Goal: Leave review/rating: Leave review/rating

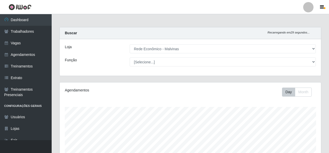
select select "194"
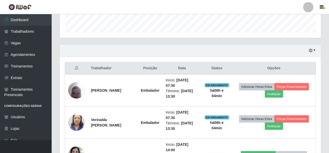
scroll to position [161, 0]
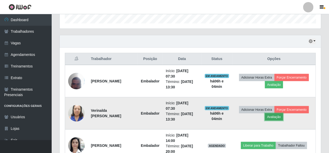
click at [283, 116] on button "Avaliação" at bounding box center [274, 116] width 18 height 7
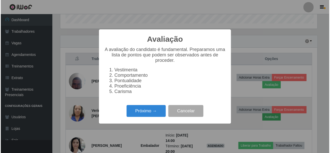
scroll to position [107, 259]
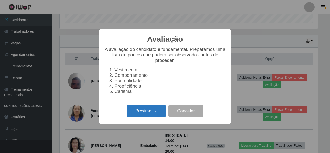
click at [147, 114] on button "Próximo →" at bounding box center [146, 111] width 39 height 12
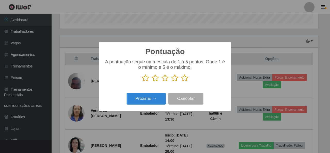
scroll to position [257827, 257675]
click at [186, 80] on icon at bounding box center [184, 78] width 7 height 8
click at [181, 82] on input "radio" at bounding box center [181, 82] width 0 height 0
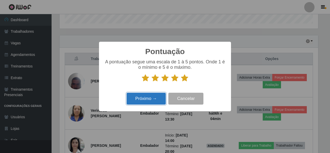
click at [152, 102] on button "Próximo →" at bounding box center [146, 99] width 39 height 12
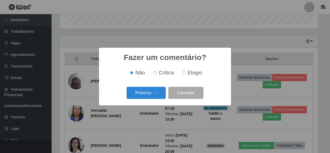
click at [185, 74] on input "Elogio" at bounding box center [183, 72] width 3 height 3
radio input "true"
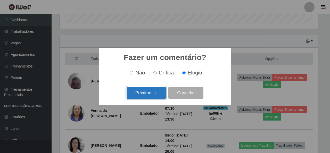
click at [153, 91] on button "Próximo →" at bounding box center [146, 93] width 39 height 12
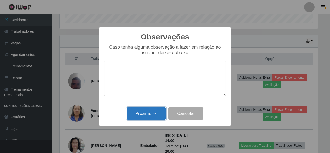
click at [149, 114] on button "Próximo →" at bounding box center [146, 114] width 39 height 12
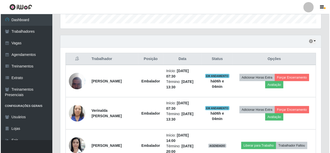
scroll to position [107, 261]
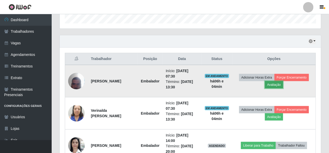
click at [283, 82] on button "Avaliação" at bounding box center [274, 84] width 18 height 7
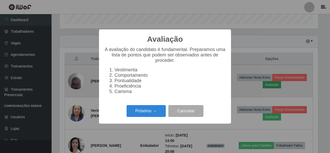
scroll to position [107, 259]
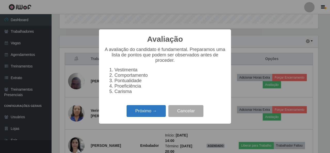
click at [150, 113] on button "Próximo →" at bounding box center [146, 111] width 39 height 12
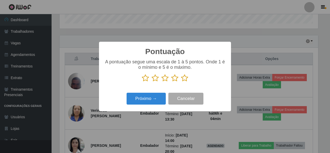
click at [186, 79] on icon at bounding box center [184, 78] width 7 height 8
click at [181, 82] on input "radio" at bounding box center [181, 82] width 0 height 0
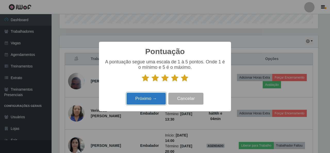
click at [152, 99] on button "Próximo →" at bounding box center [146, 99] width 39 height 12
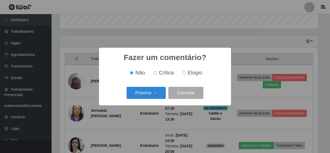
click at [184, 74] on input "Elogio" at bounding box center [183, 72] width 3 height 3
radio input "true"
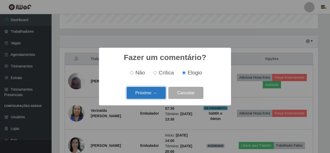
click at [151, 92] on button "Próximo →" at bounding box center [146, 93] width 39 height 12
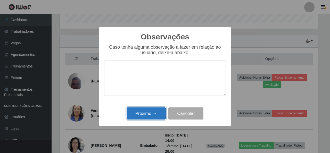
click at [146, 114] on button "Próximo →" at bounding box center [146, 114] width 39 height 12
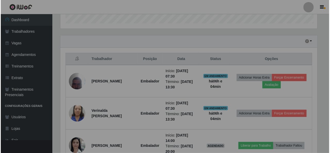
scroll to position [107, 261]
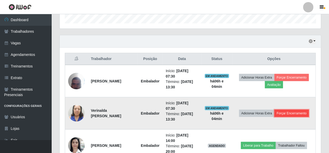
click at [299, 114] on button "Forçar Encerramento" at bounding box center [291, 113] width 35 height 7
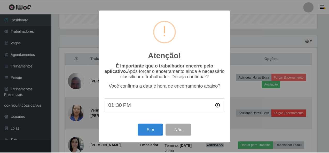
scroll to position [107, 259]
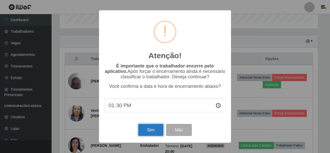
click at [157, 133] on button "Sim" at bounding box center [150, 130] width 25 height 12
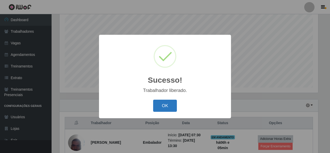
click at [164, 104] on button "OK" at bounding box center [165, 106] width 24 height 12
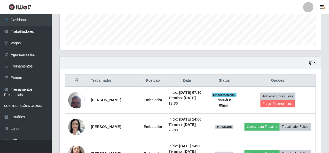
scroll to position [148, 0]
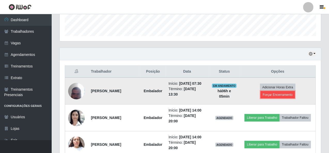
click at [282, 97] on button "Forçar Encerramento" at bounding box center [277, 94] width 35 height 7
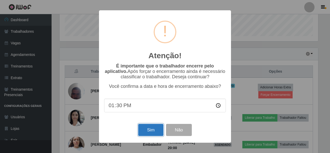
click at [145, 131] on button "Sim" at bounding box center [150, 130] width 25 height 12
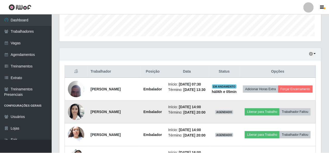
scroll to position [0, 0]
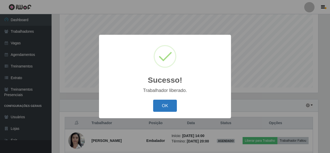
click at [153, 100] on button "OK" at bounding box center [165, 106] width 24 height 12
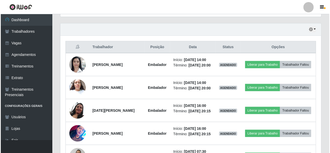
scroll to position [174, 0]
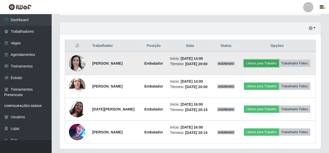
click at [268, 60] on button "Liberar para Trabalho" at bounding box center [261, 63] width 35 height 7
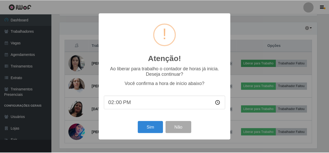
scroll to position [107, 259]
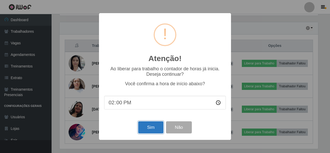
click at [160, 127] on button "Sim" at bounding box center [150, 127] width 25 height 12
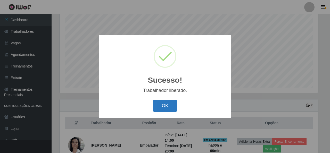
click at [165, 109] on button "OK" at bounding box center [165, 106] width 24 height 12
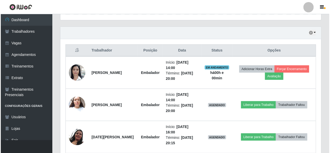
scroll to position [174, 0]
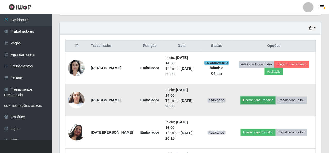
click at [258, 100] on button "Liberar para Trabalho" at bounding box center [257, 100] width 35 height 7
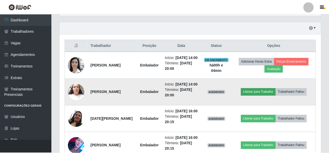
scroll to position [107, 259]
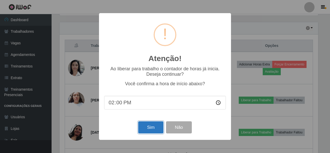
click at [148, 129] on button "Sim" at bounding box center [150, 127] width 25 height 12
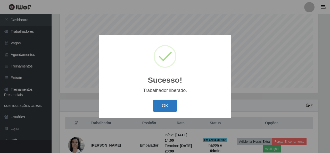
click at [160, 102] on button "OK" at bounding box center [165, 106] width 24 height 12
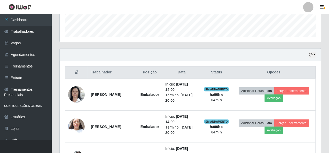
scroll to position [200, 0]
